Goal: Find specific page/section: Find specific page/section

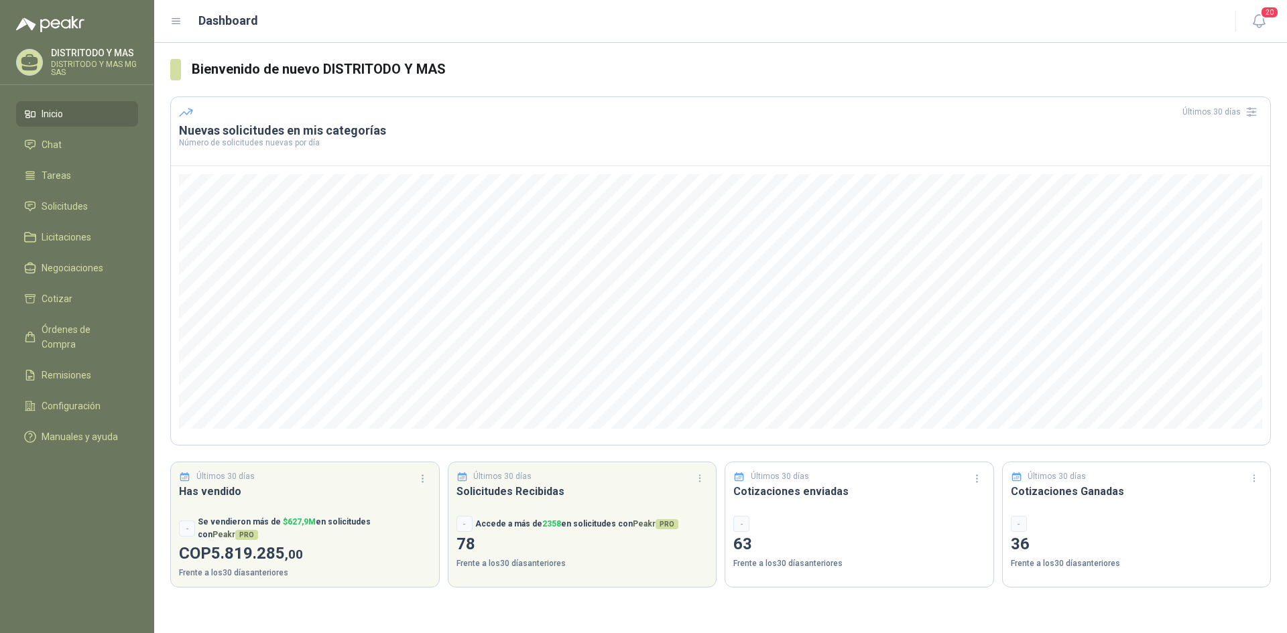
click at [174, 27] on icon at bounding box center [176, 21] width 12 height 12
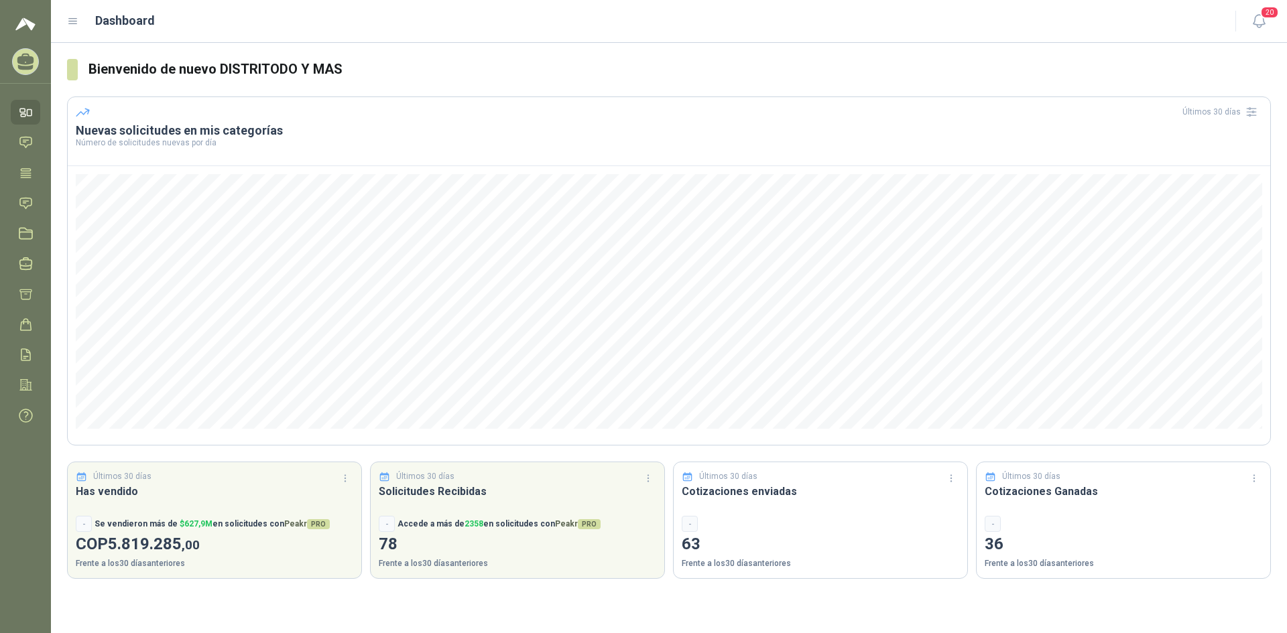
click at [77, 28] on div "Dashboard" at bounding box center [643, 20] width 1152 height 19
click at [74, 22] on icon at bounding box center [73, 21] width 12 height 12
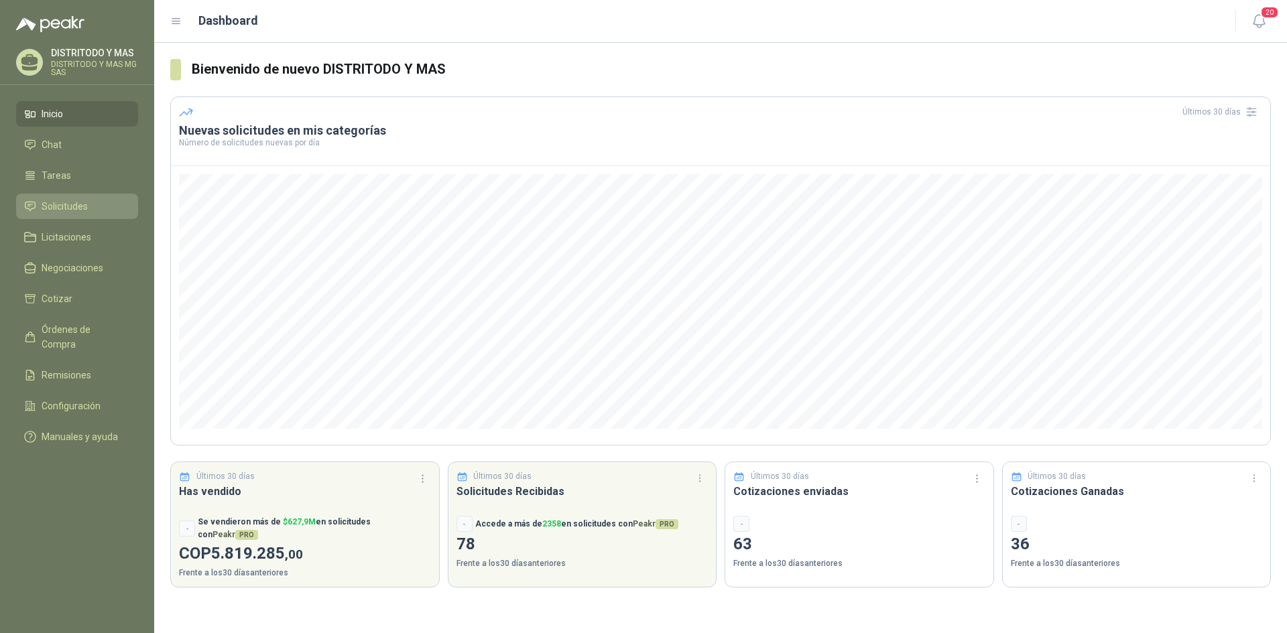
drag, startPoint x: 103, startPoint y: 208, endPoint x: 111, endPoint y: 210, distance: 8.9
click at [103, 208] on li "Solicitudes" at bounding box center [77, 206] width 106 height 15
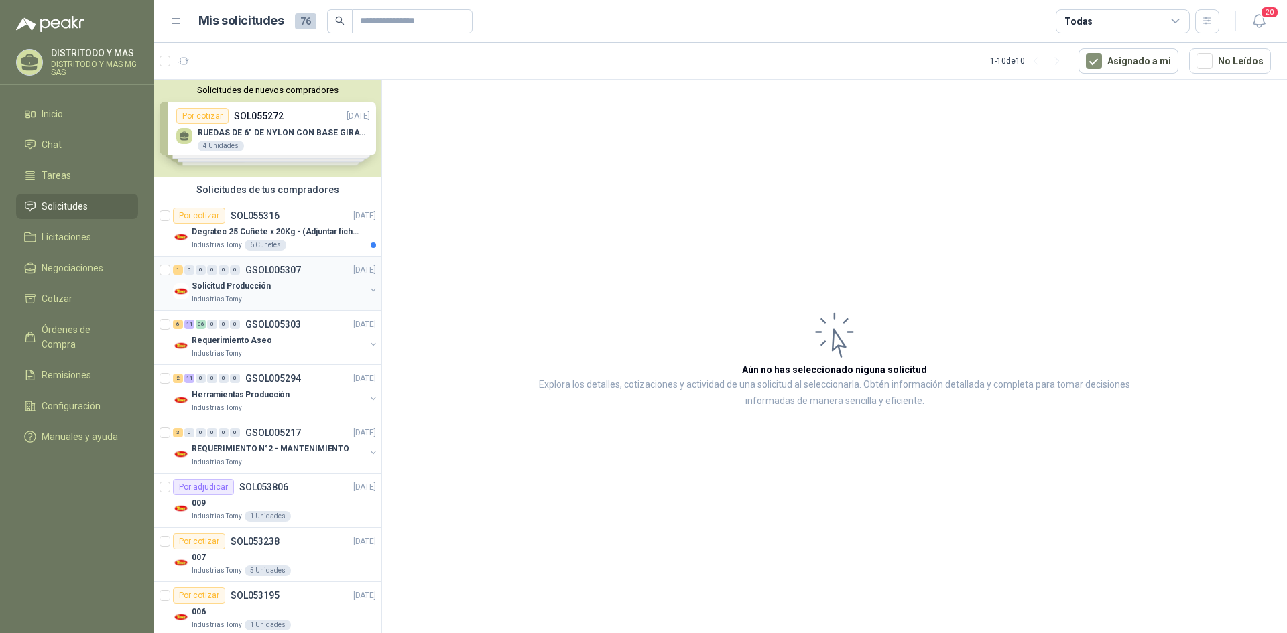
click at [217, 287] on p "Solicitud Producción" at bounding box center [231, 286] width 79 height 13
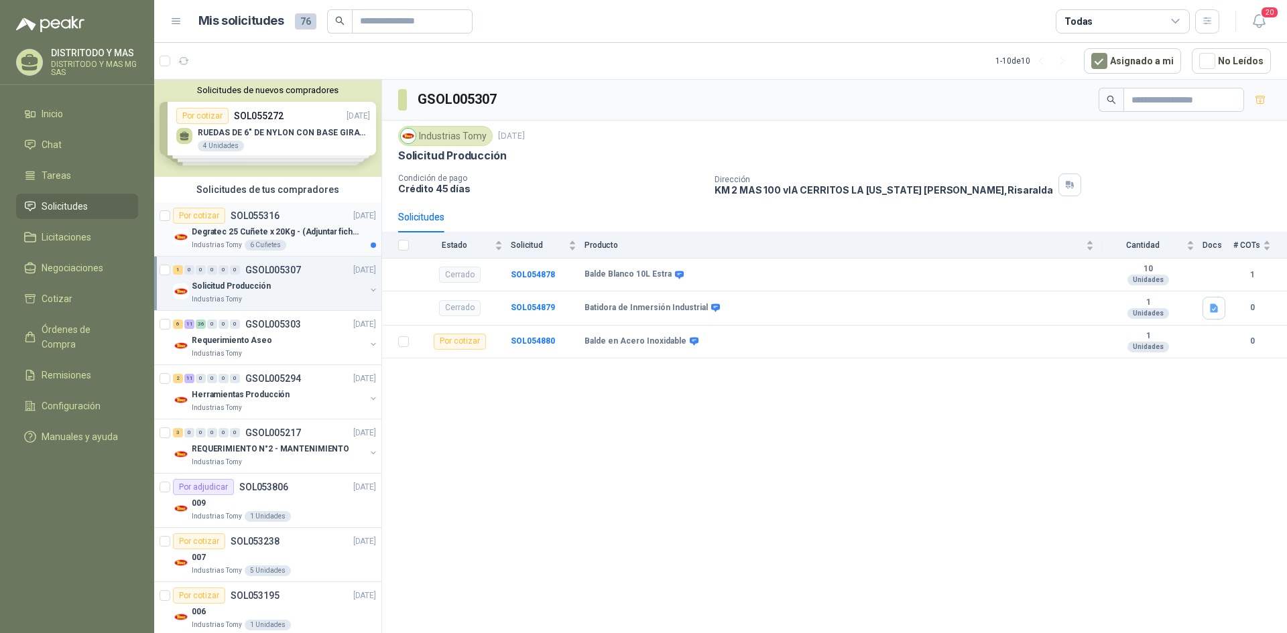
click at [215, 226] on p "Degratec 25 Cuñete x 20Kg - (Adjuntar ficha técnica)" at bounding box center [275, 232] width 167 height 13
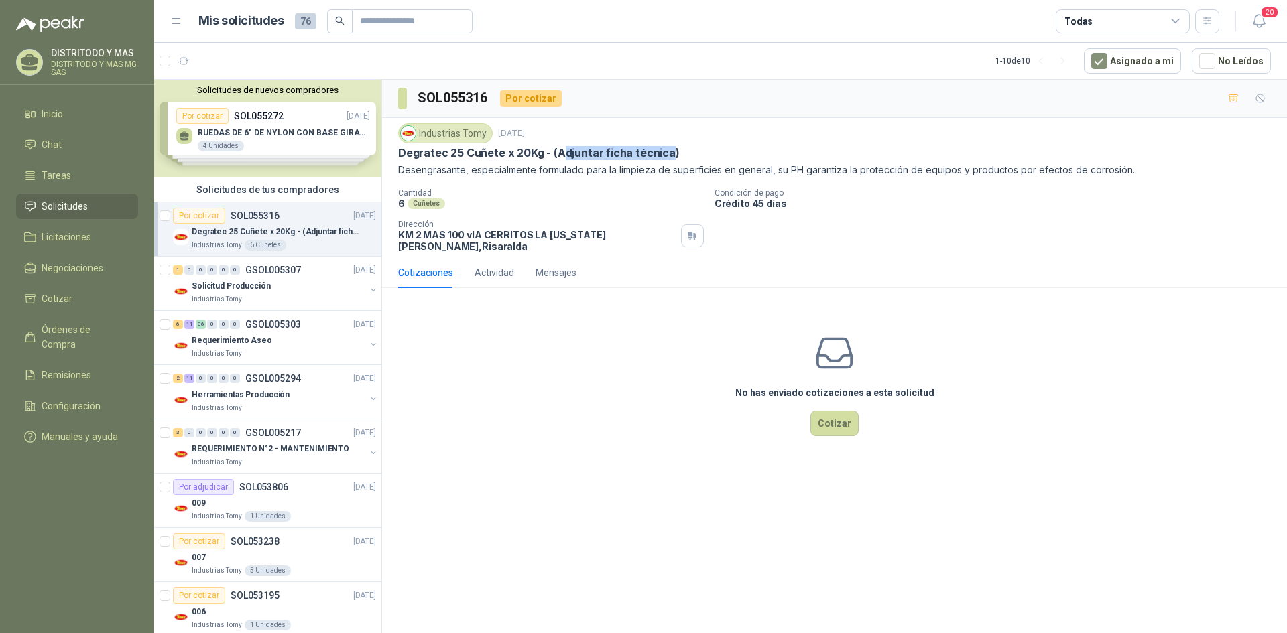
drag, startPoint x: 556, startPoint y: 153, endPoint x: 666, endPoint y: 155, distance: 109.3
click at [666, 155] on p "Degratec 25 Cuñete x 20Kg - (Adjuntar ficha técnica)" at bounding box center [539, 153] width 282 height 14
drag, startPoint x: 550, startPoint y: 154, endPoint x: 674, endPoint y: 150, distance: 124.7
click at [674, 150] on div "Degratec 25 Cuñete x 20Kg - (Adjuntar ficha técnica)" at bounding box center [834, 153] width 873 height 14
click at [676, 151] on div "Degratec 25 Cuñete x 20Kg - (Adjuntar ficha técnica)" at bounding box center [834, 153] width 873 height 14
